Goal: Task Accomplishment & Management: Use online tool/utility

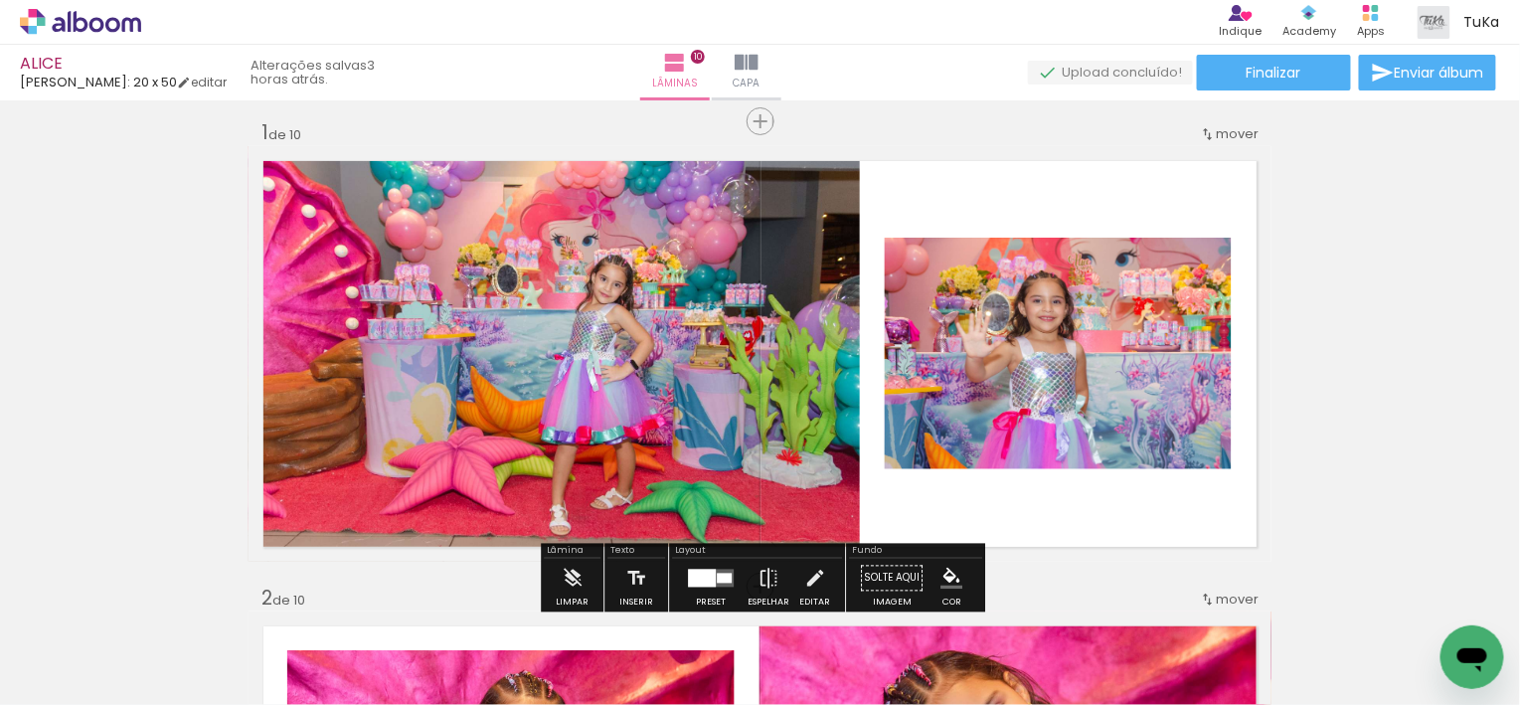
scroll to position [20, 0]
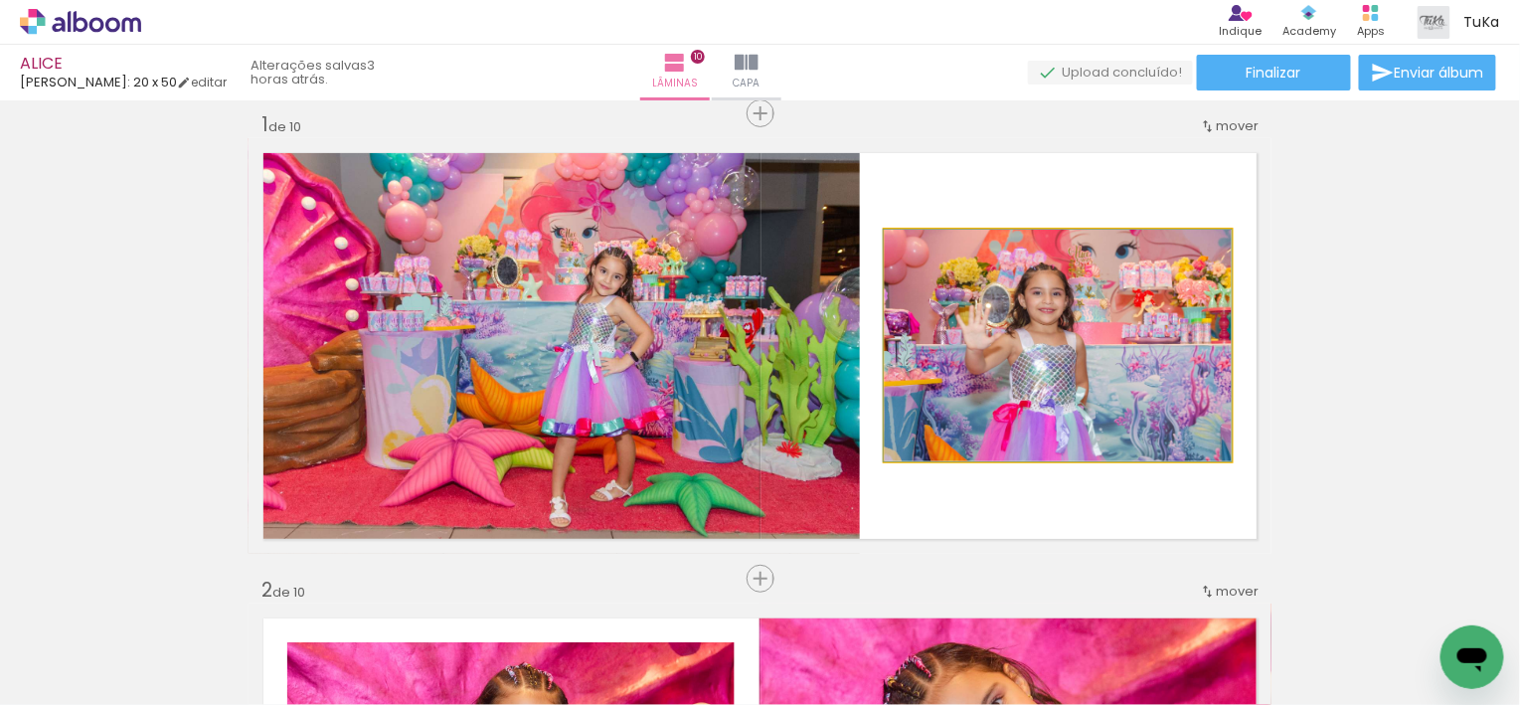
click at [1090, 388] on quentale-photo at bounding box center [1058, 346] width 347 height 232
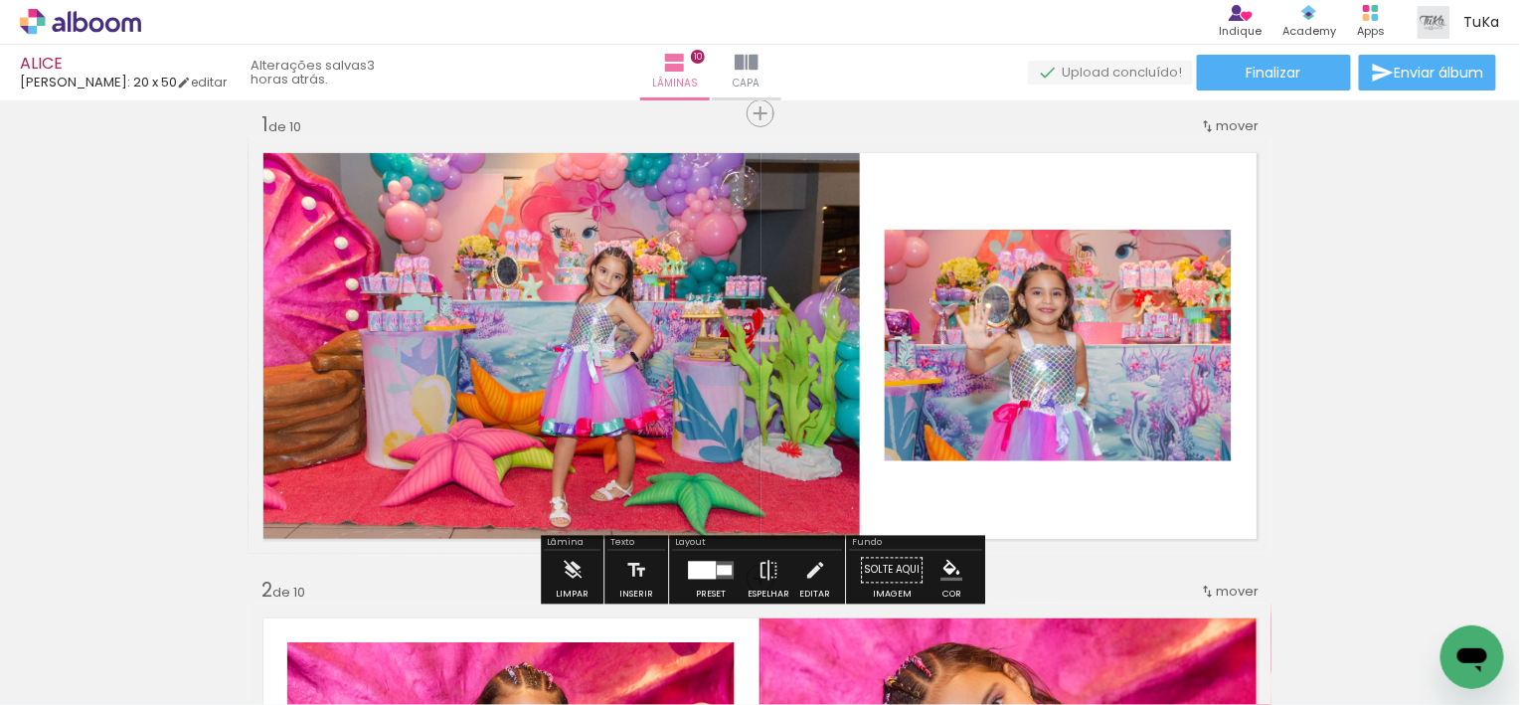
click at [1090, 388] on quentale-photo at bounding box center [1058, 346] width 347 height 232
click at [1064, 430] on quentale-photo at bounding box center [1058, 346] width 347 height 232
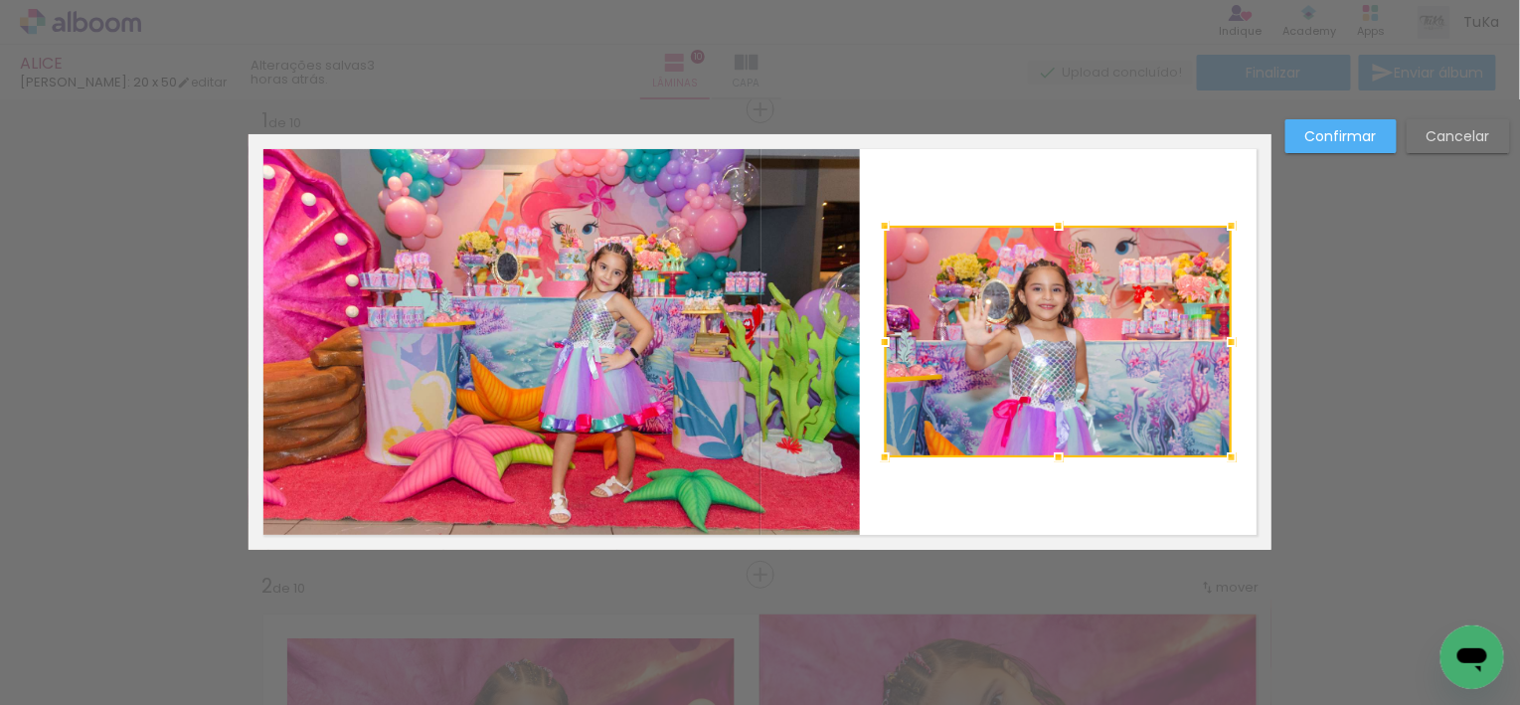
scroll to position [25, 0]
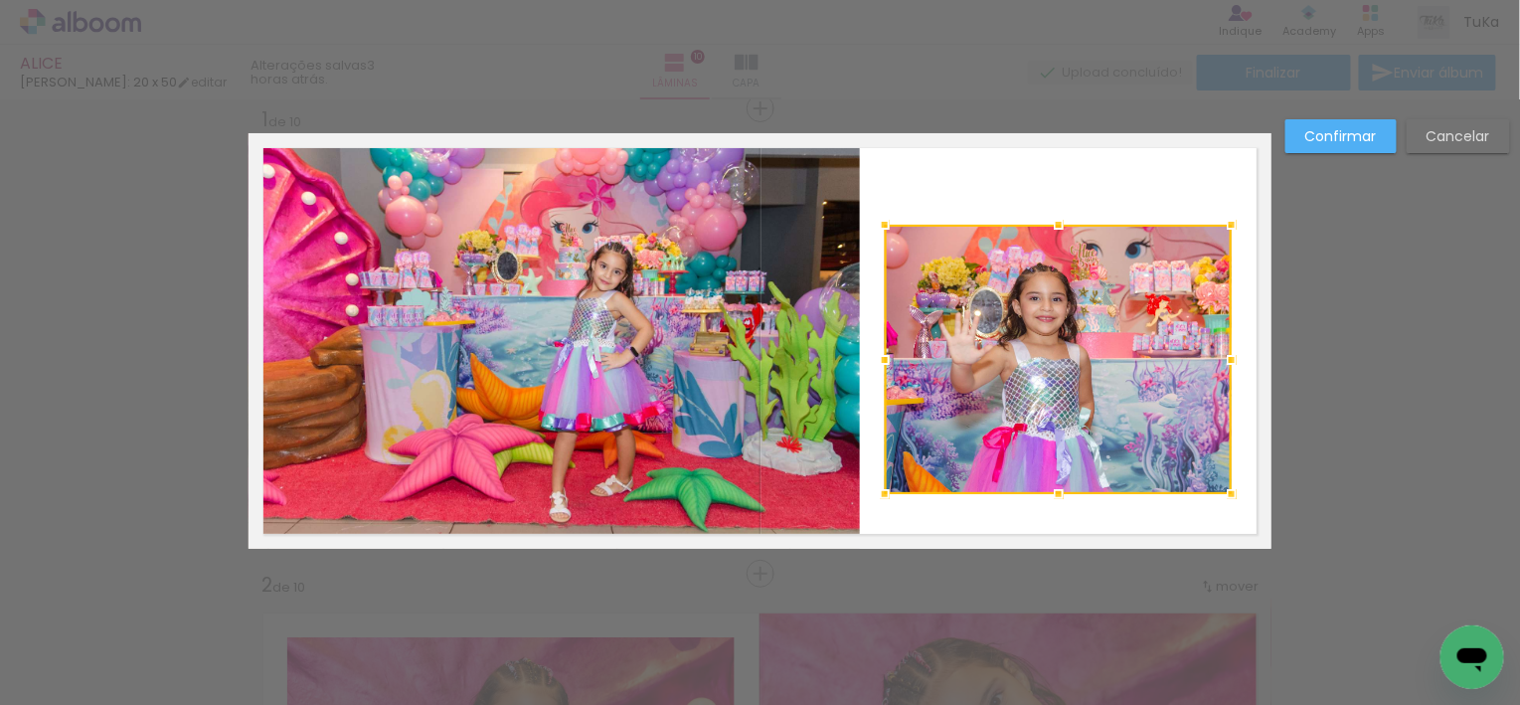
drag, startPoint x: 1057, startPoint y: 456, endPoint x: 1058, endPoint y: 494, distance: 37.8
click at [1058, 494] on div at bounding box center [1059, 494] width 40 height 40
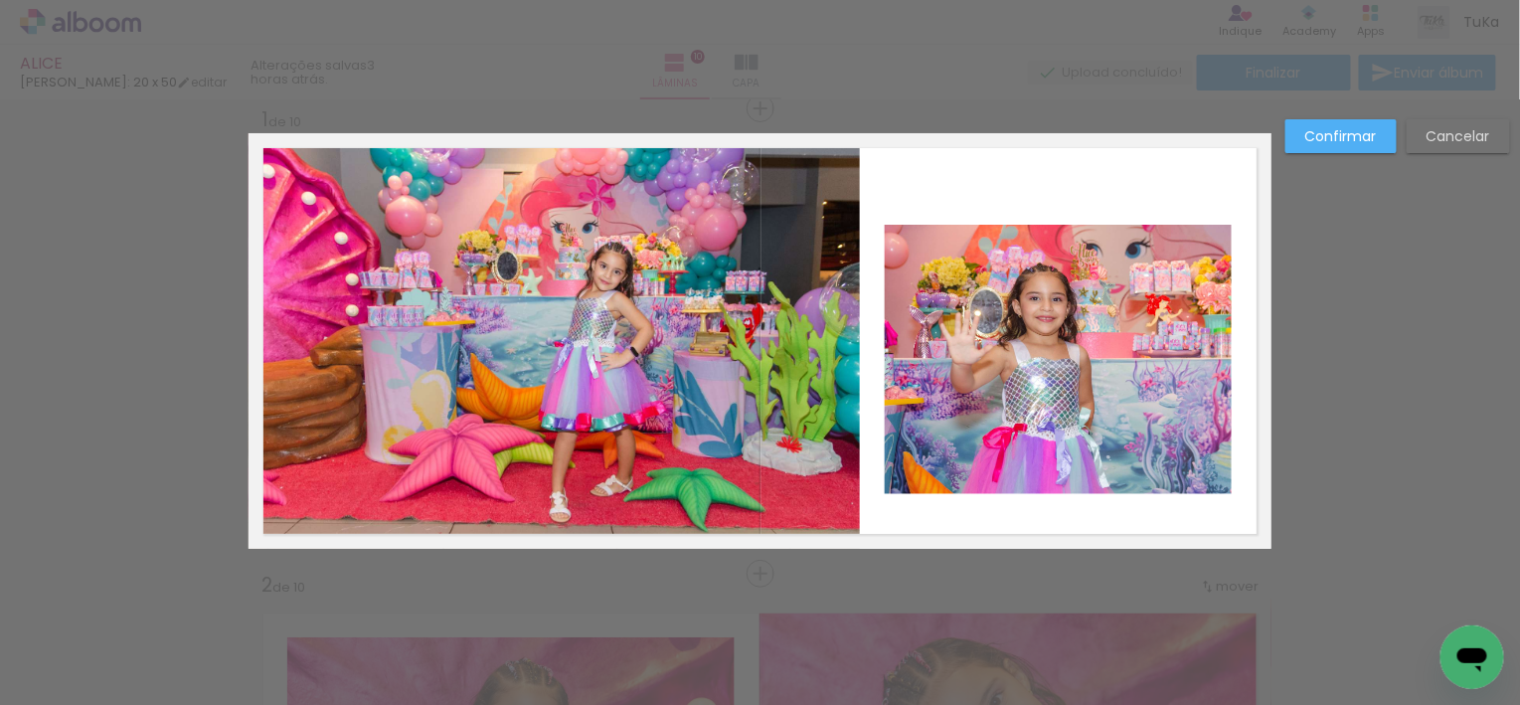
click at [1062, 239] on quentale-photo at bounding box center [1058, 359] width 347 height 269
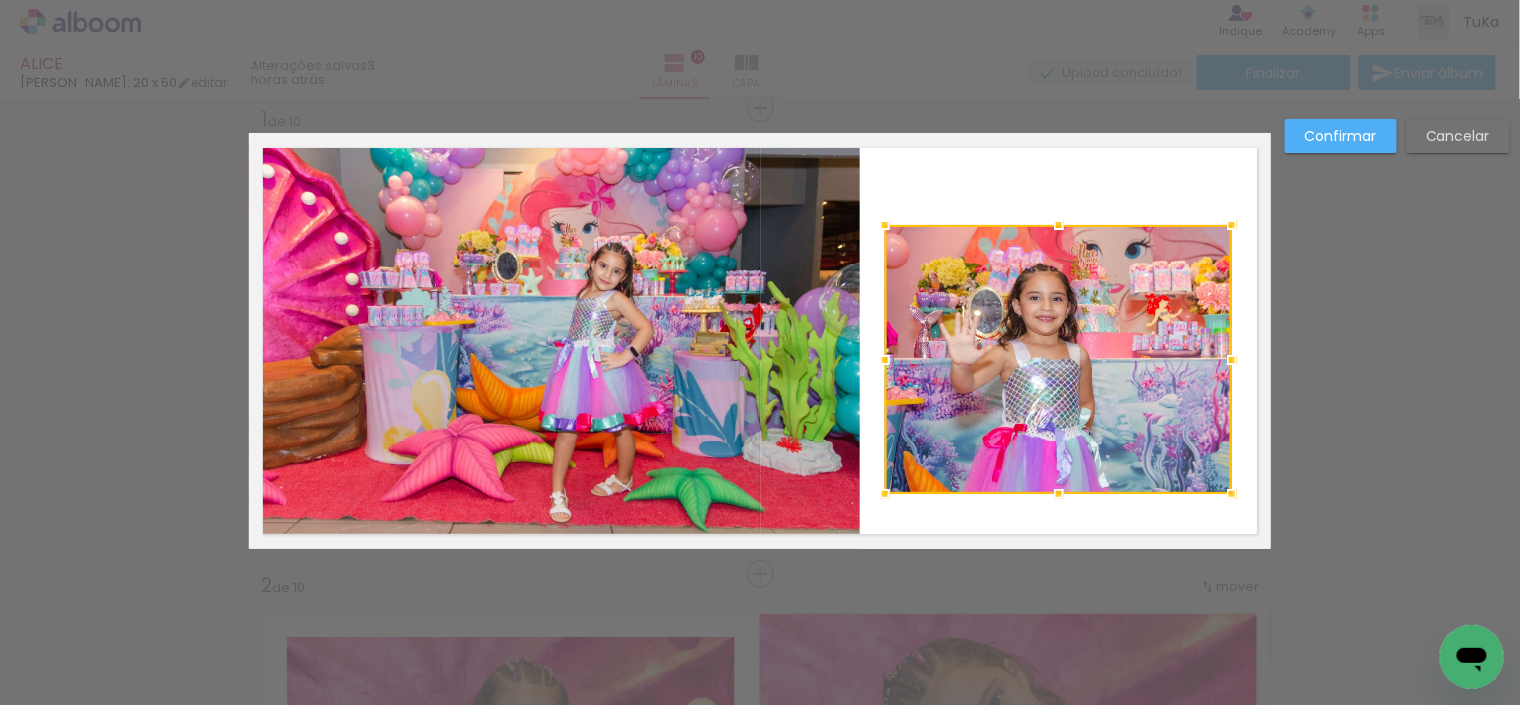
click at [1062, 239] on div at bounding box center [1059, 225] width 40 height 40
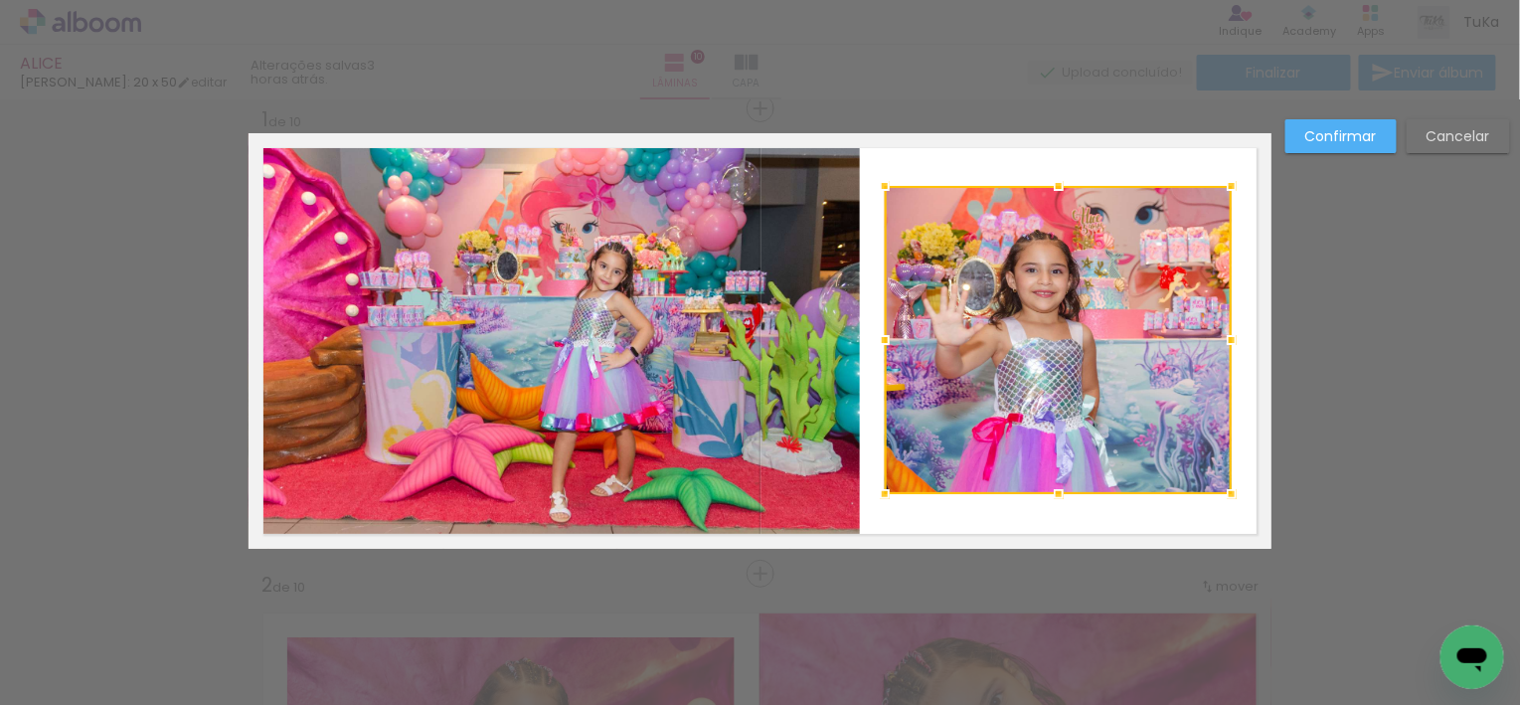
drag, startPoint x: 1060, startPoint y: 221, endPoint x: 1058, endPoint y: 183, distance: 37.8
click at [1058, 183] on div at bounding box center [1059, 186] width 40 height 40
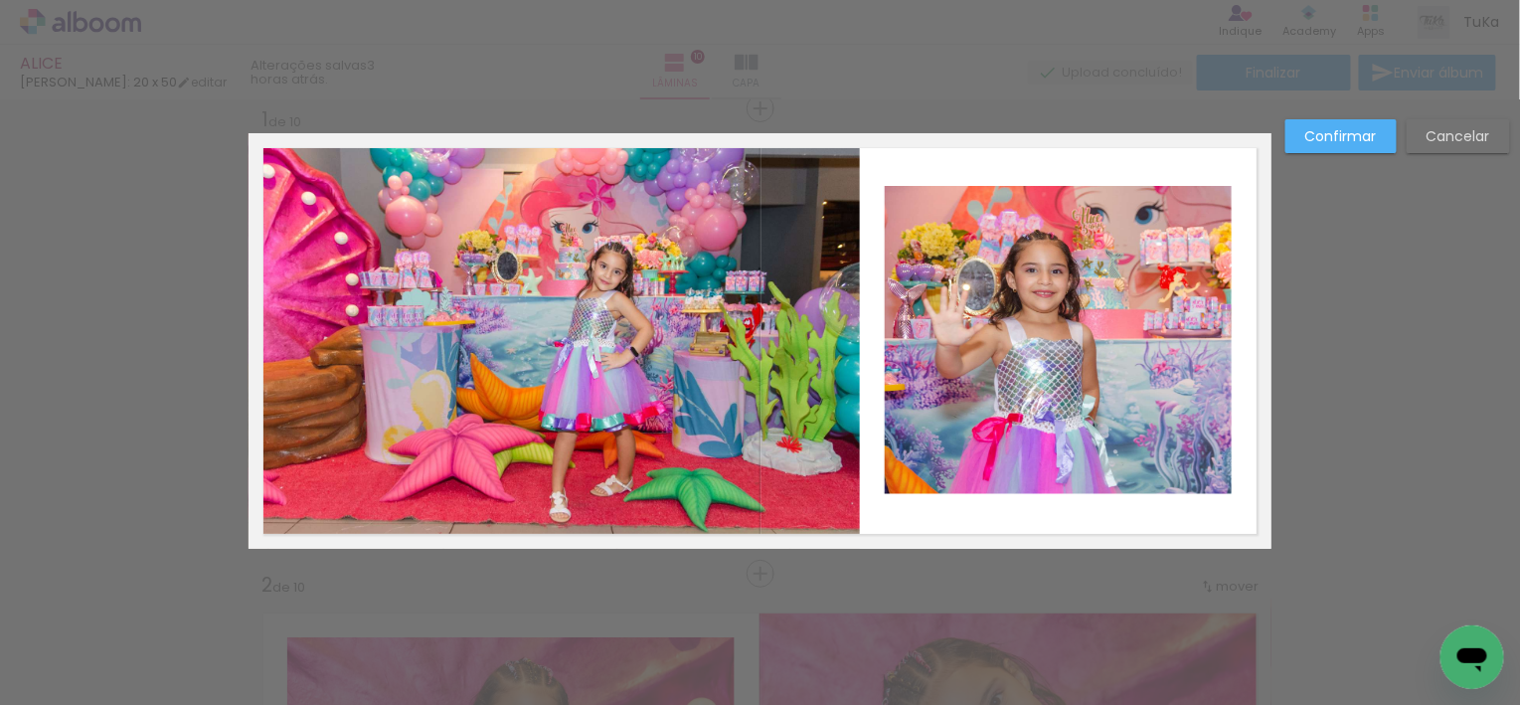
click at [0, 0] on slot "Confirmar" at bounding box center [0, 0] width 0 height 0
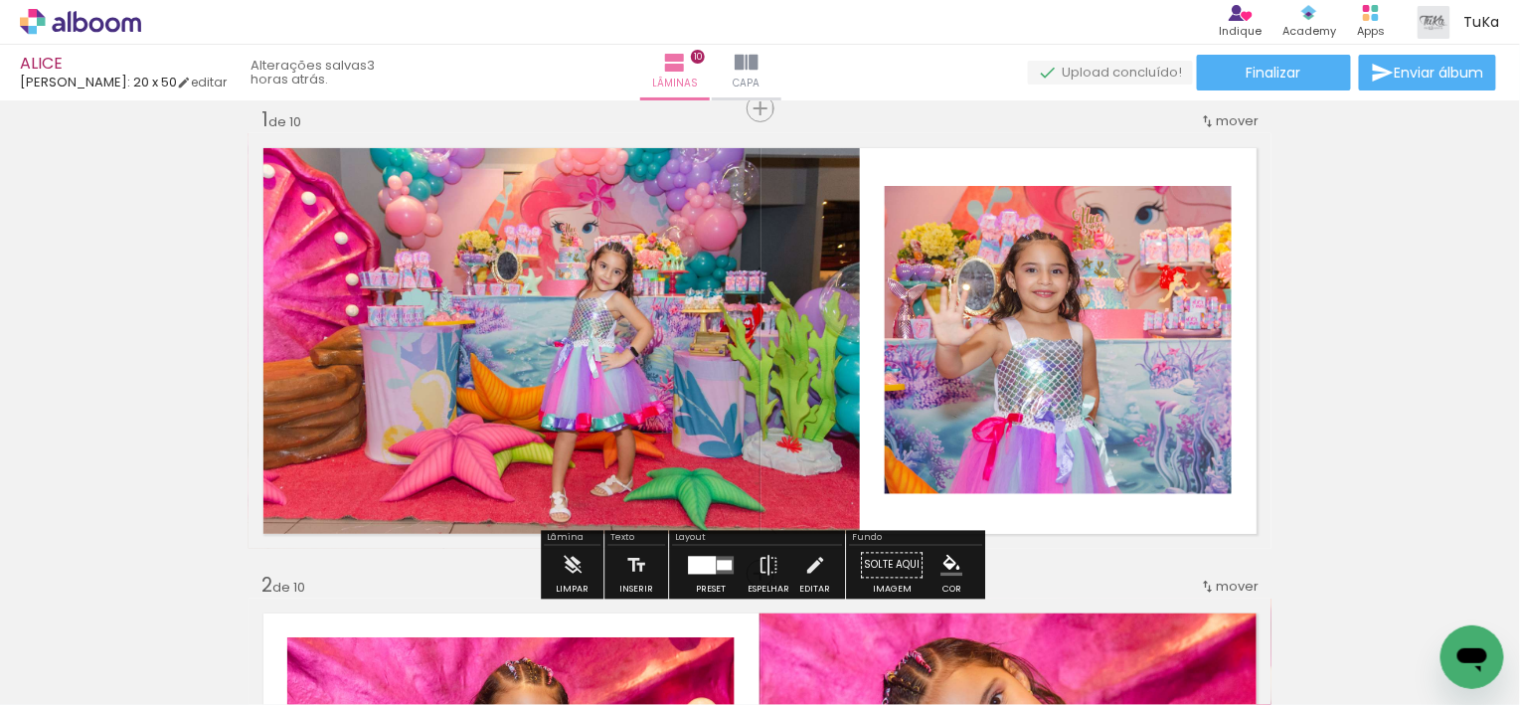
click at [1136, 357] on quentale-photo at bounding box center [1058, 340] width 347 height 308
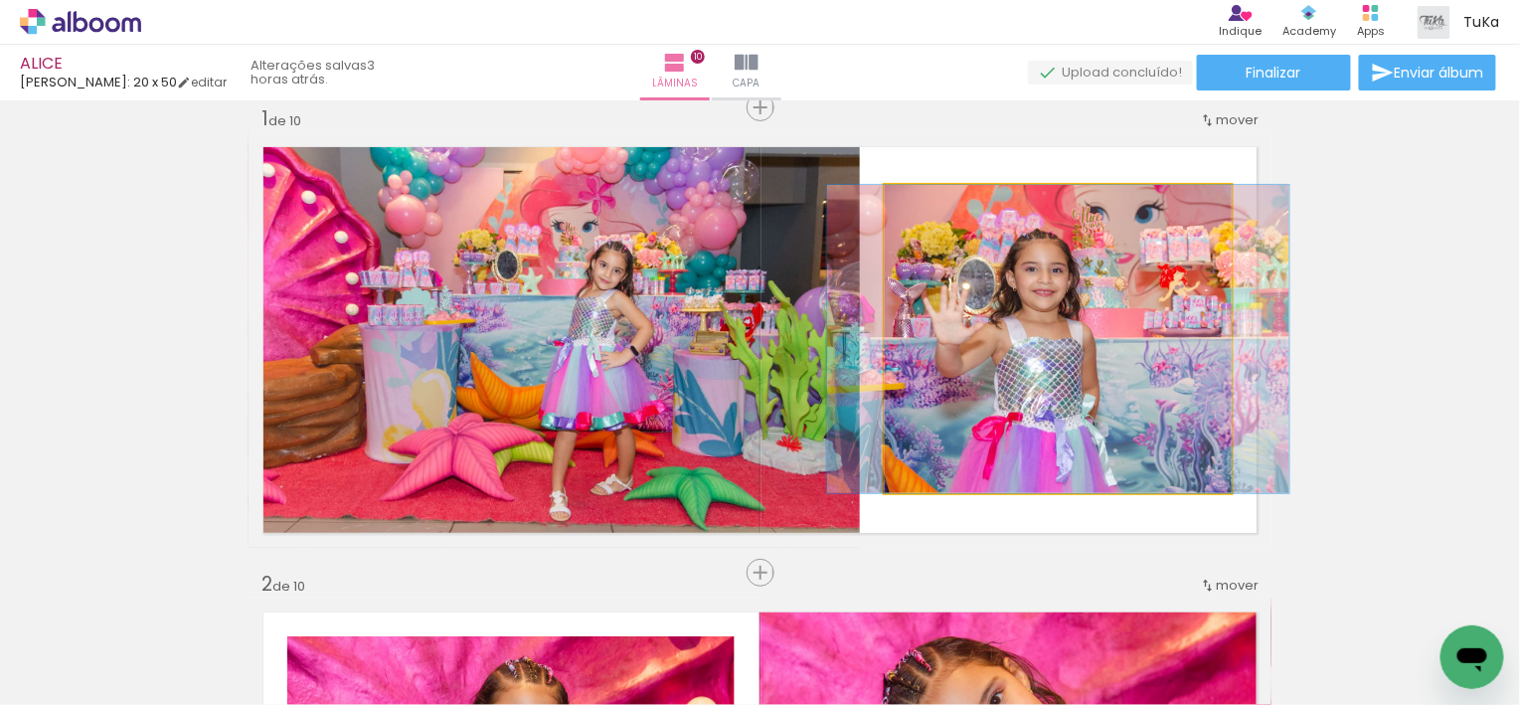
click at [1136, 357] on album-spread "1 de 10" at bounding box center [759, 339] width 1023 height 415
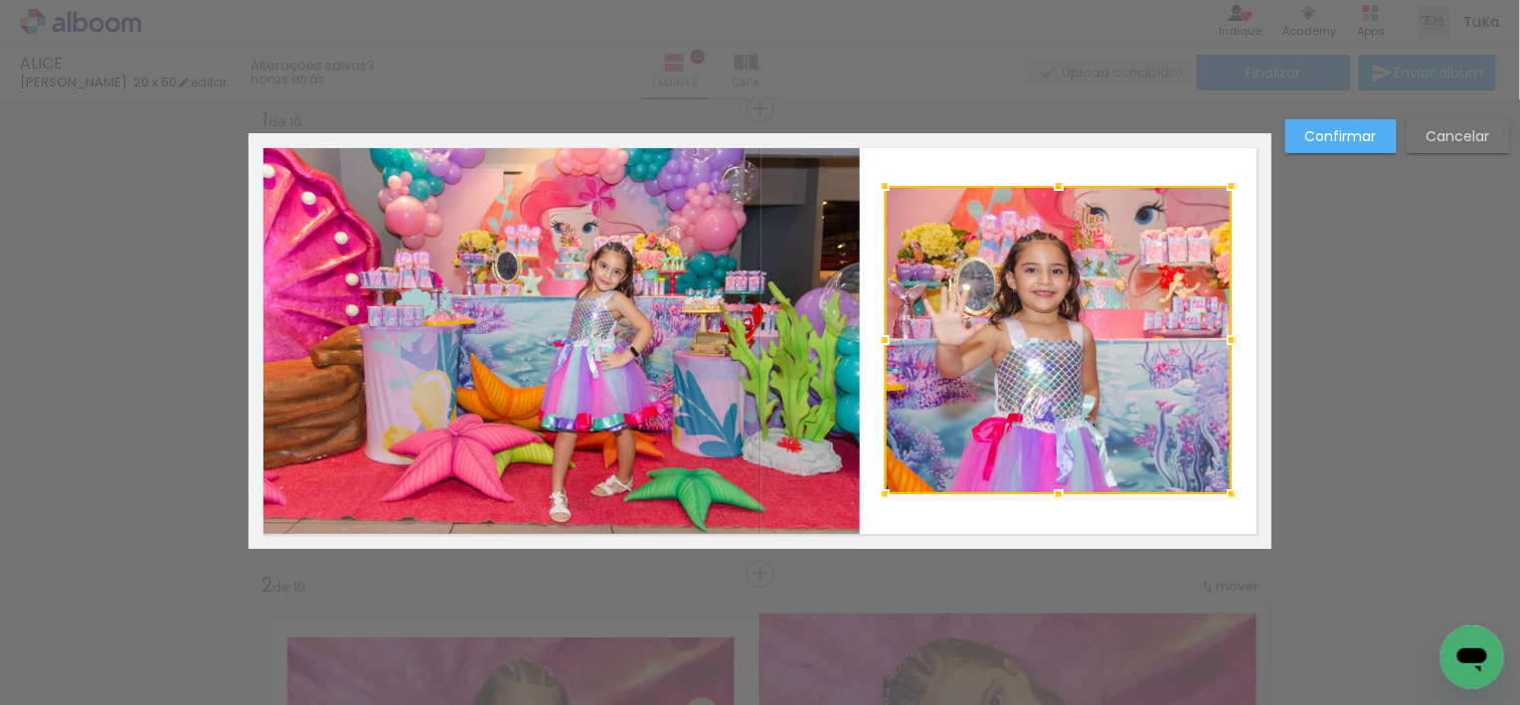
click at [1136, 357] on div at bounding box center [1058, 340] width 347 height 308
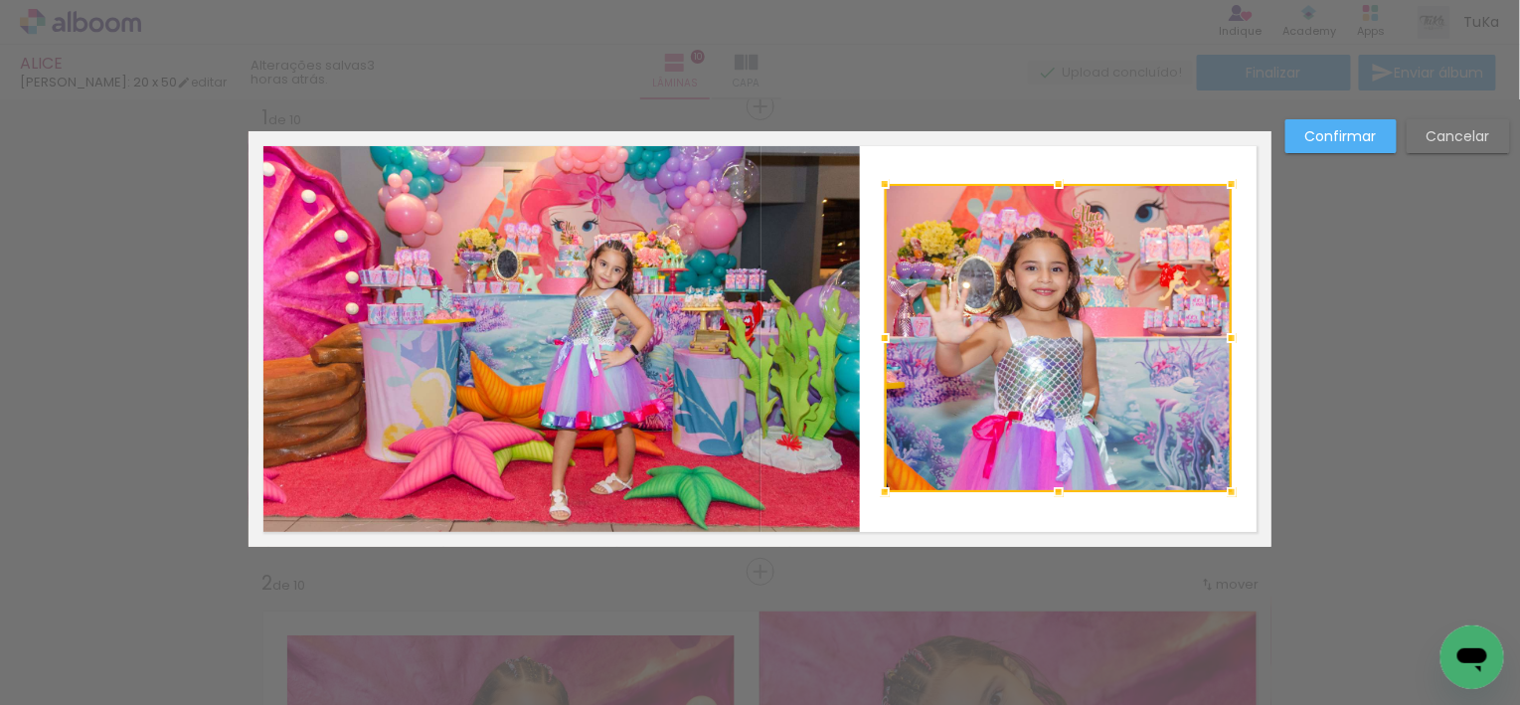
click at [1136, 357] on div at bounding box center [1058, 338] width 347 height 308
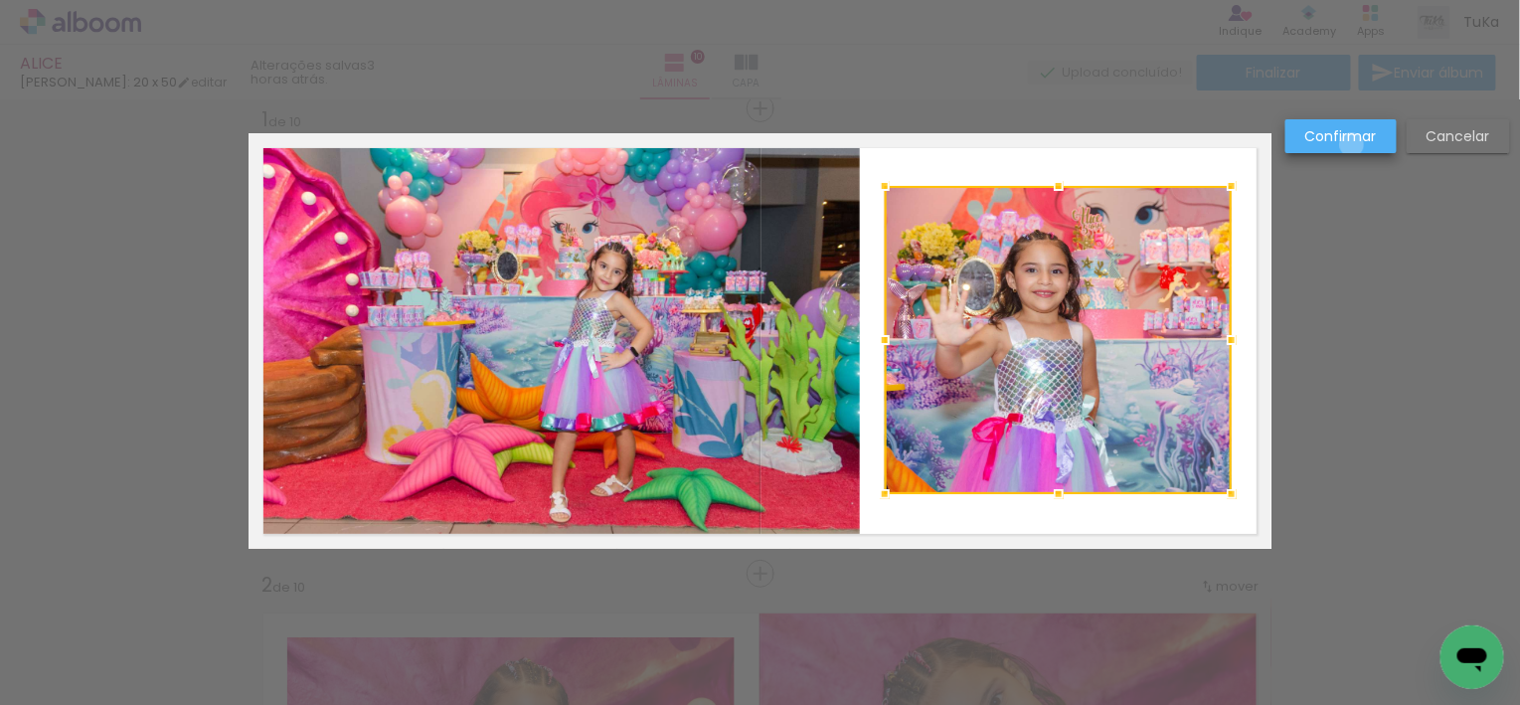
click at [0, 0] on slot "Confirmar" at bounding box center [0, 0] width 0 height 0
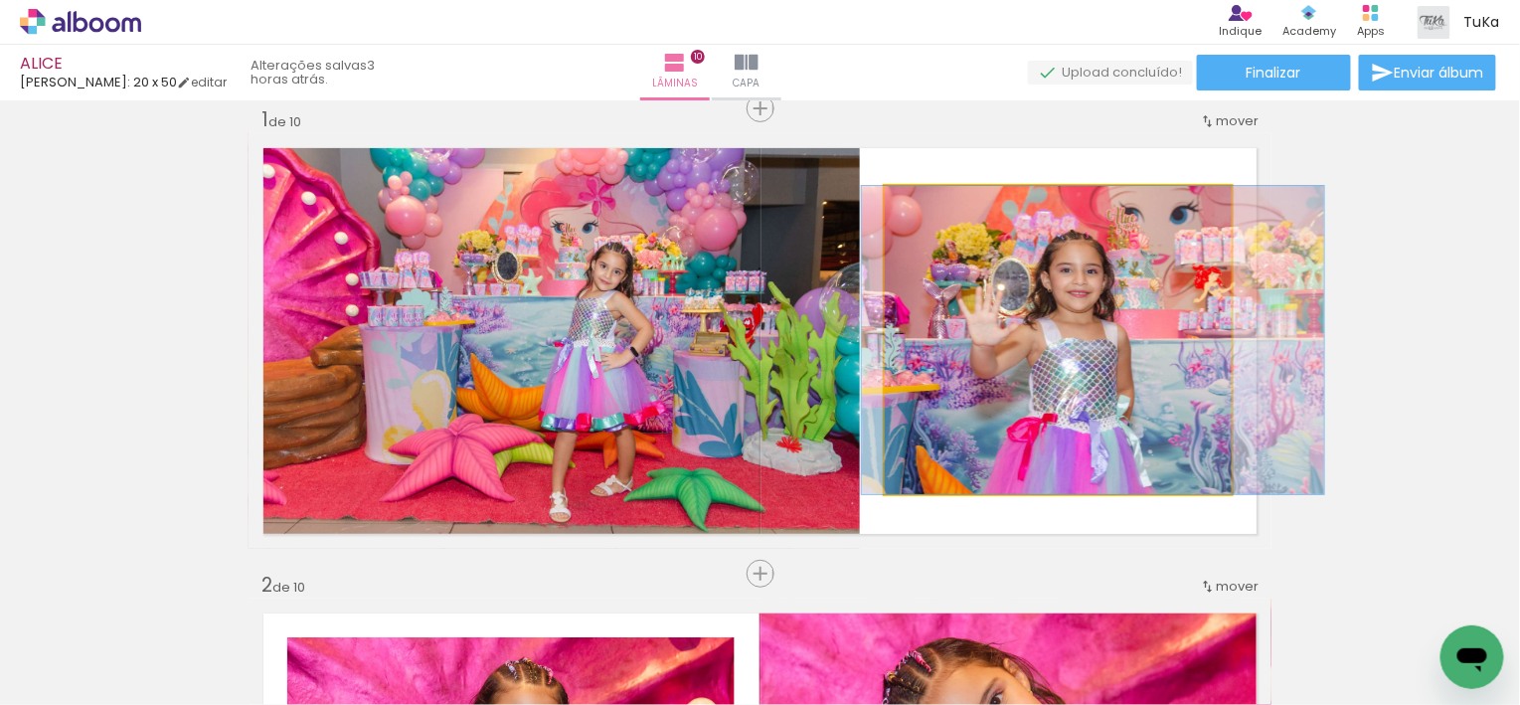
drag, startPoint x: 1062, startPoint y: 353, endPoint x: 1097, endPoint y: 353, distance: 34.8
click at [1097, 353] on div at bounding box center [1093, 340] width 462 height 308
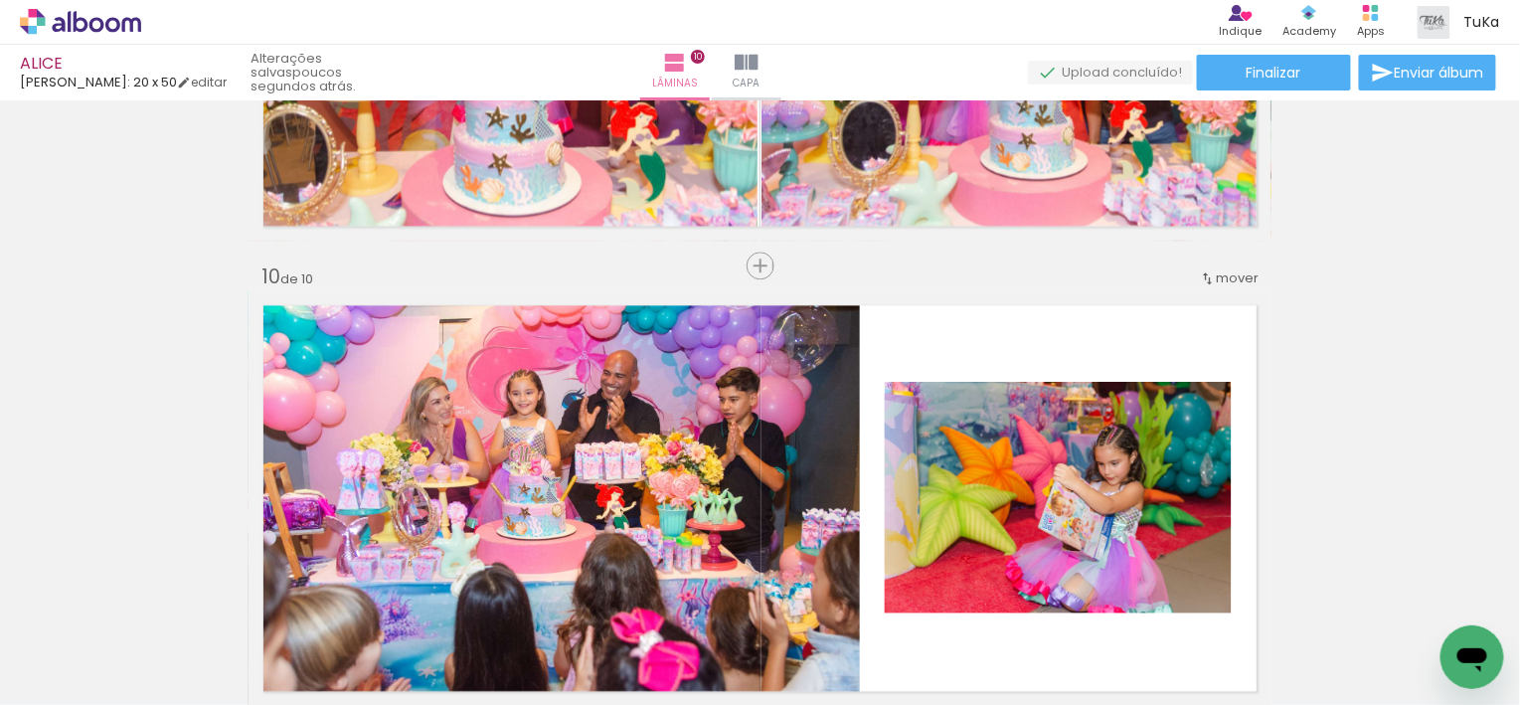
scroll to position [4045, 0]
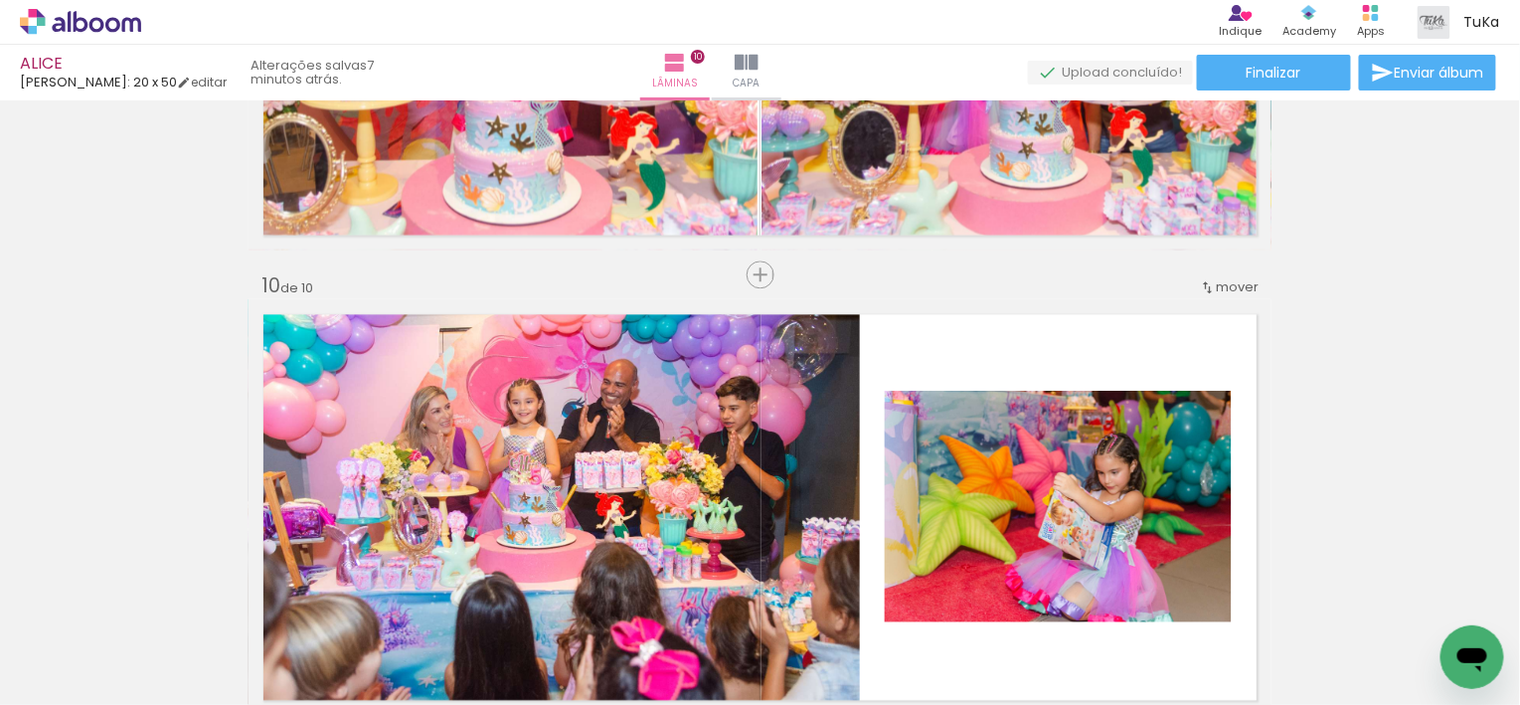
scroll to position [33269, 0]
